Goal: Task Accomplishment & Management: Use online tool/utility

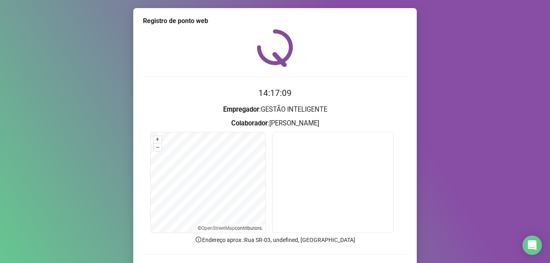
scroll to position [40, 0]
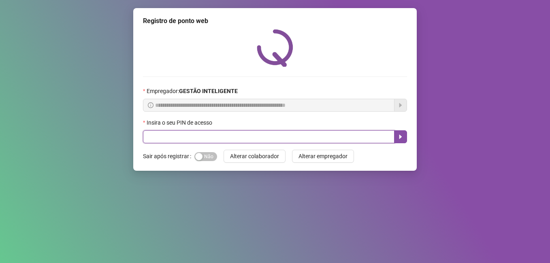
drag, startPoint x: 191, startPoint y: 131, endPoint x: 194, endPoint y: 134, distance: 4.3
click at [191, 131] on input "text" at bounding box center [268, 136] width 251 height 13
type input "*****"
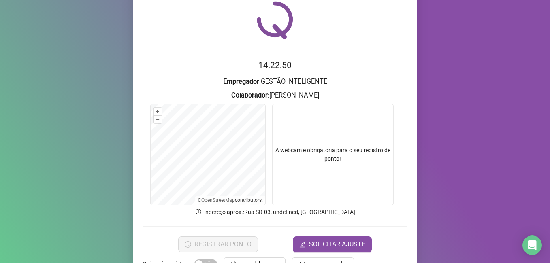
scroll to position [53, 0]
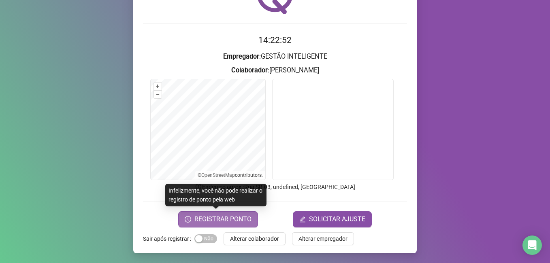
click at [208, 221] on span "REGISTRAR PONTO" at bounding box center [222, 220] width 57 height 10
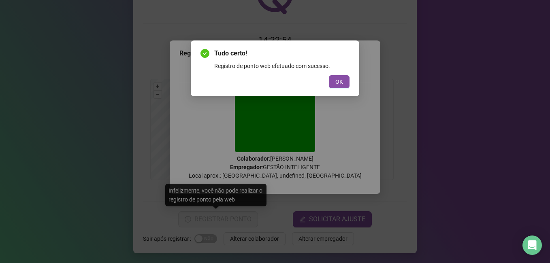
click at [337, 83] on span "OK" at bounding box center [339, 81] width 8 height 9
